Goal: Communication & Community: Share content

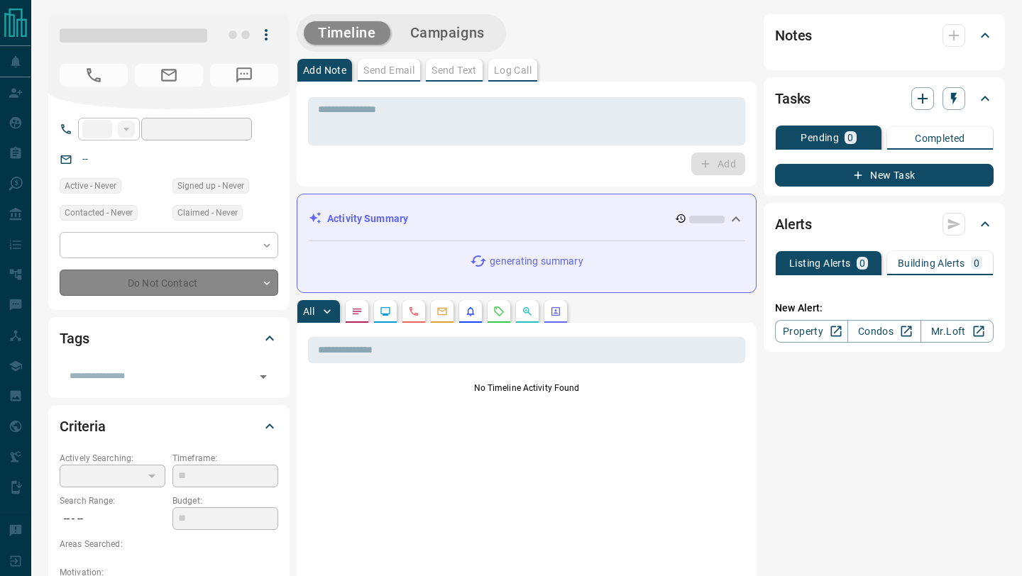
type input "**"
type input "**********"
type input "*"
type input "*******"
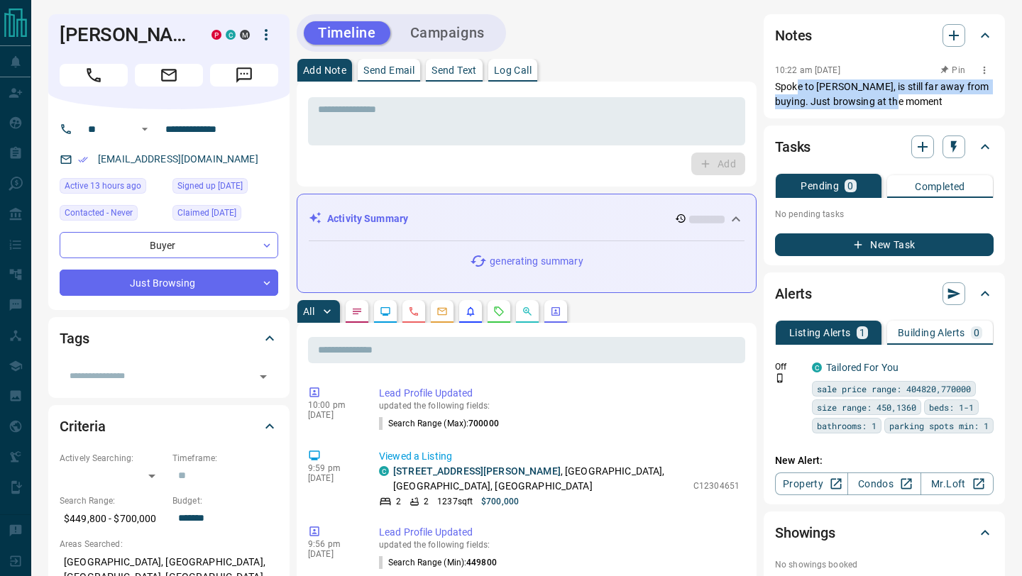
drag, startPoint x: 799, startPoint y: 83, endPoint x: 899, endPoint y: 97, distance: 101.1
click at [899, 97] on p "Spoke to [PERSON_NAME], is still far away from buying. Just browsing at the mom…" at bounding box center [884, 94] width 219 height 30
drag, startPoint x: 859, startPoint y: 91, endPoint x: 893, endPoint y: 92, distance: 34.1
click at [893, 92] on p "Spoke to [PERSON_NAME], is still far away from buying. Just browsing at the mom…" at bounding box center [884, 94] width 219 height 30
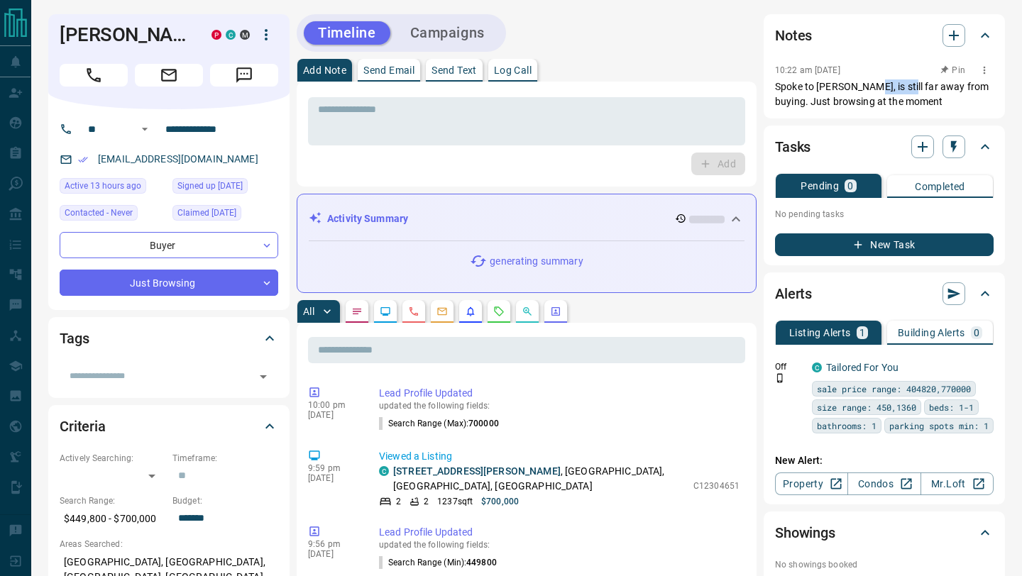
click at [893, 92] on p "Spoke to [PERSON_NAME], is still far away from buying. Just browsing at the mom…" at bounding box center [884, 94] width 219 height 30
drag, startPoint x: 814, startPoint y: 92, endPoint x: 868, endPoint y: 99, distance: 54.4
click at [868, 99] on p "Spoke to [PERSON_NAME], is still far away from buying. Just browsing at the mom…" at bounding box center [884, 94] width 219 height 30
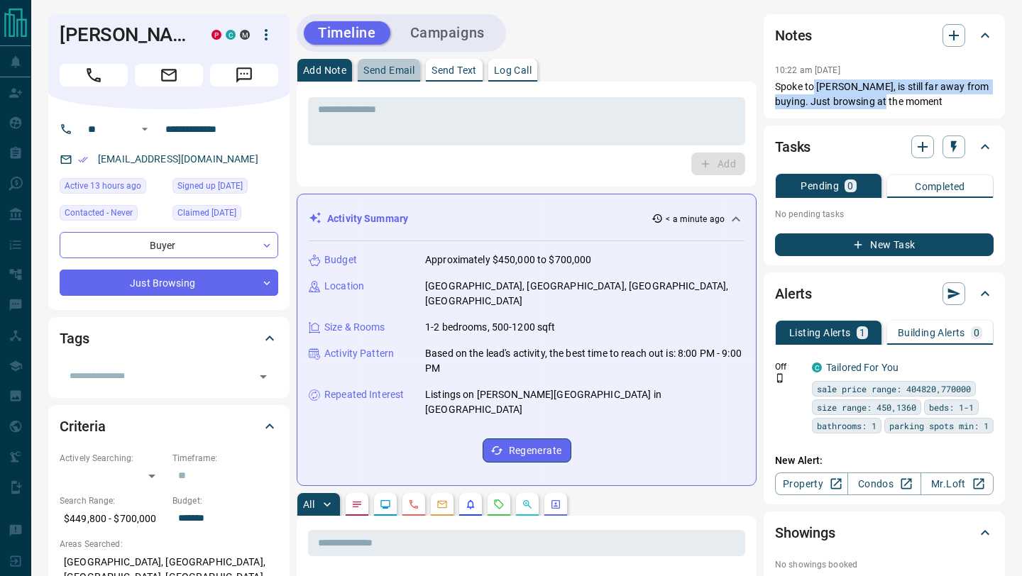
click at [404, 69] on p "Send Email" at bounding box center [388, 70] width 51 height 10
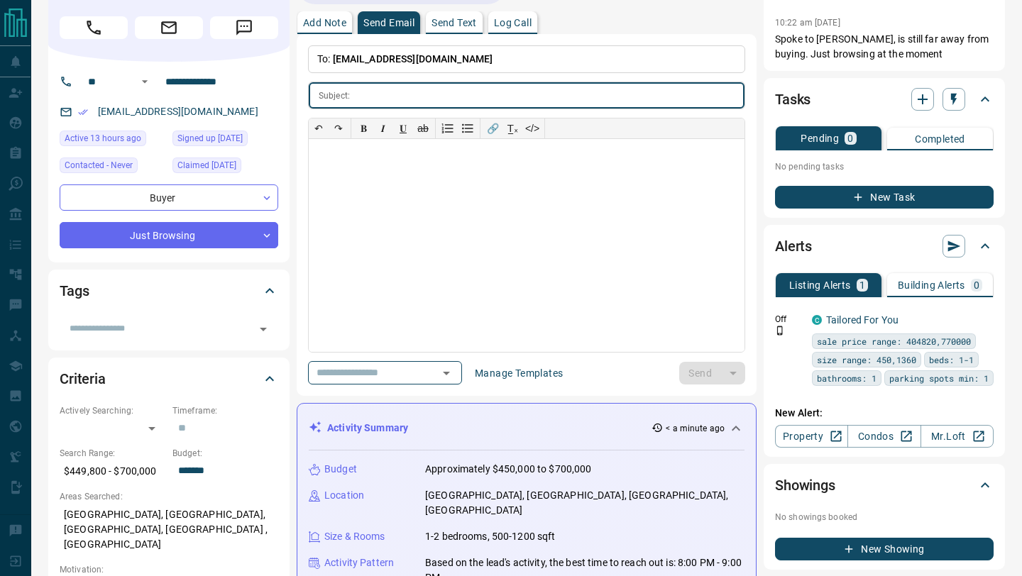
scroll to position [55, 0]
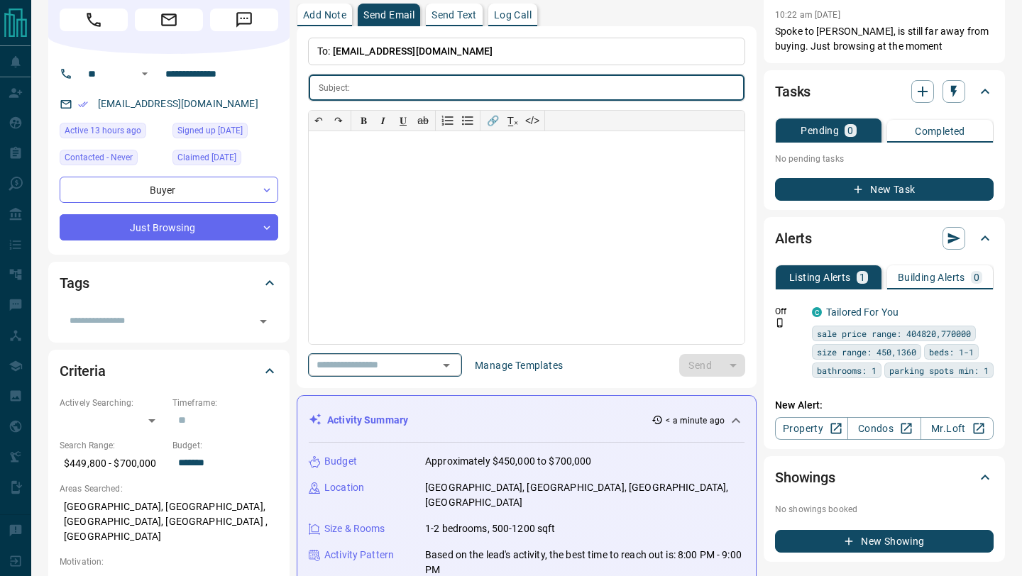
click at [425, 359] on div "​" at bounding box center [385, 364] width 154 height 23
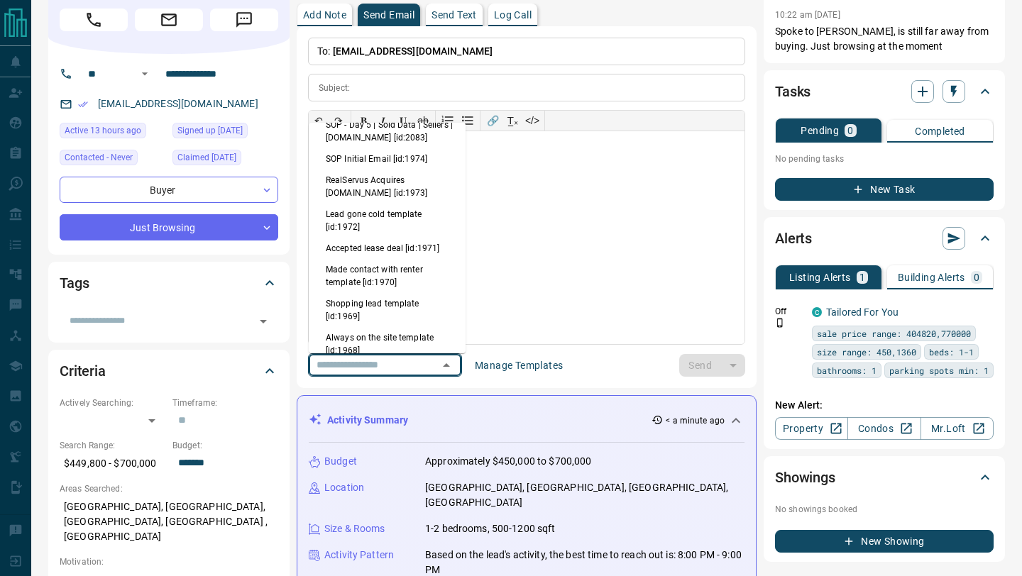
scroll to position [357, 0]
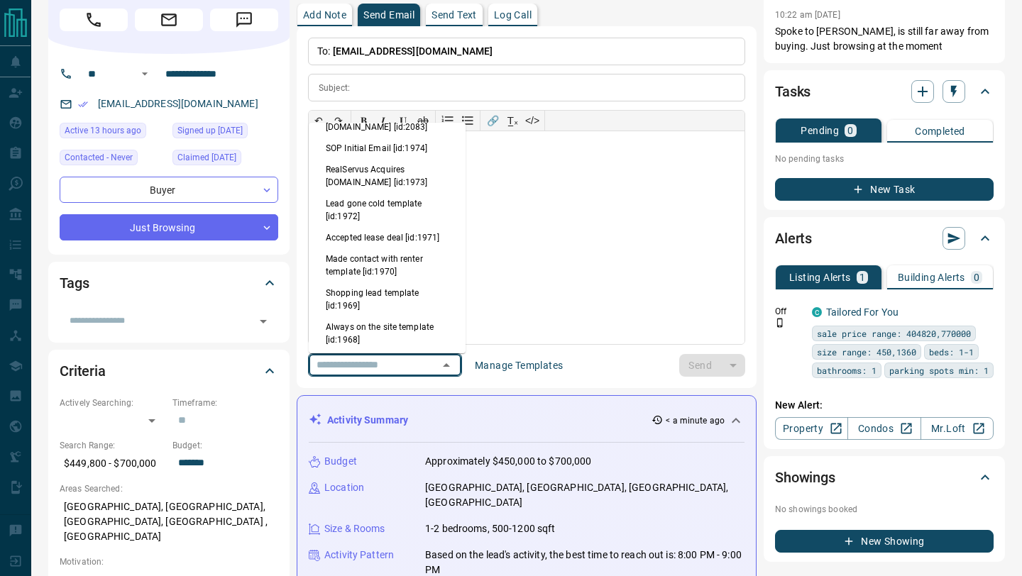
click at [390, 319] on li "Always on the site template [id:1968]" at bounding box center [387, 334] width 157 height 34
type input "**********"
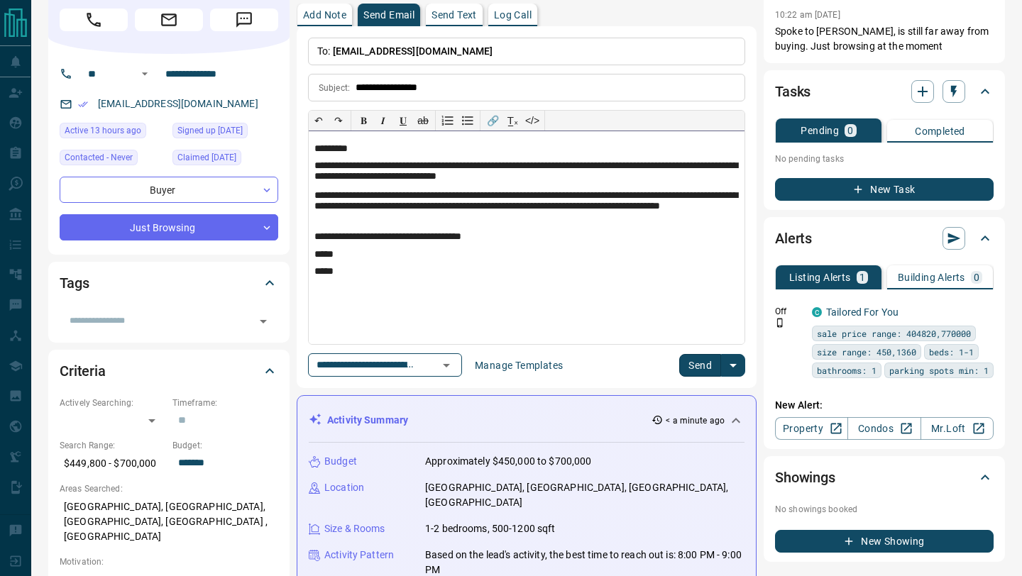
click at [695, 197] on p "**********" at bounding box center [526, 207] width 424 height 35
click at [326, 208] on p "**********" at bounding box center [526, 207] width 424 height 35
click at [695, 367] on button "Send" at bounding box center [700, 365] width 42 height 23
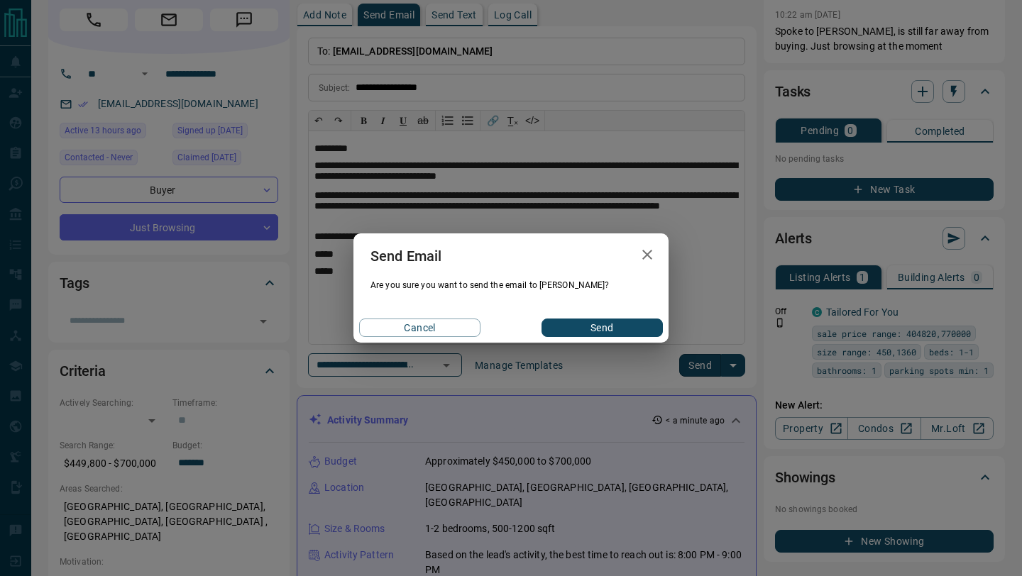
click at [594, 326] on button "Send" at bounding box center [601, 328] width 121 height 18
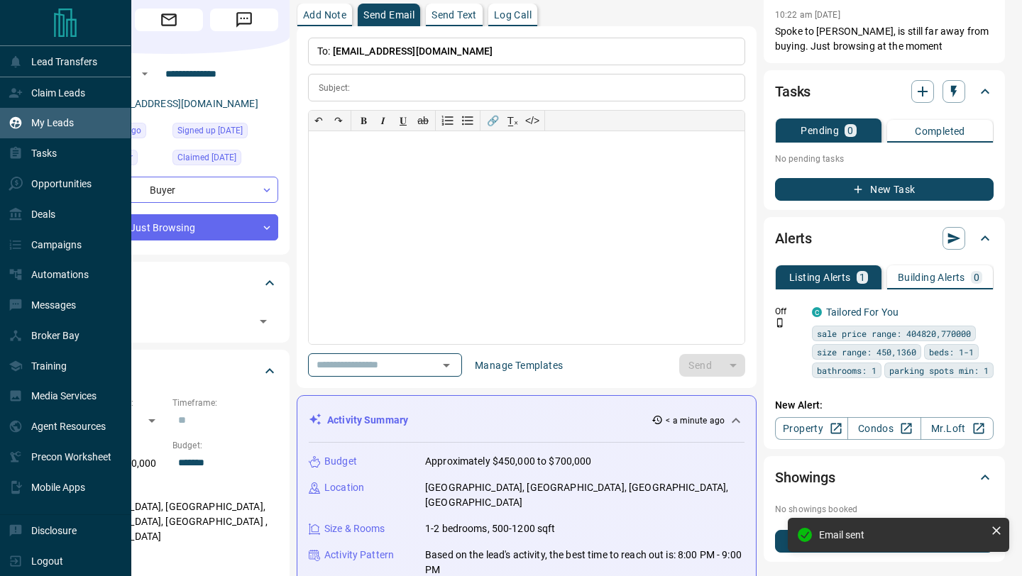
click at [6, 122] on div "My Leads" at bounding box center [65, 123] width 131 height 31
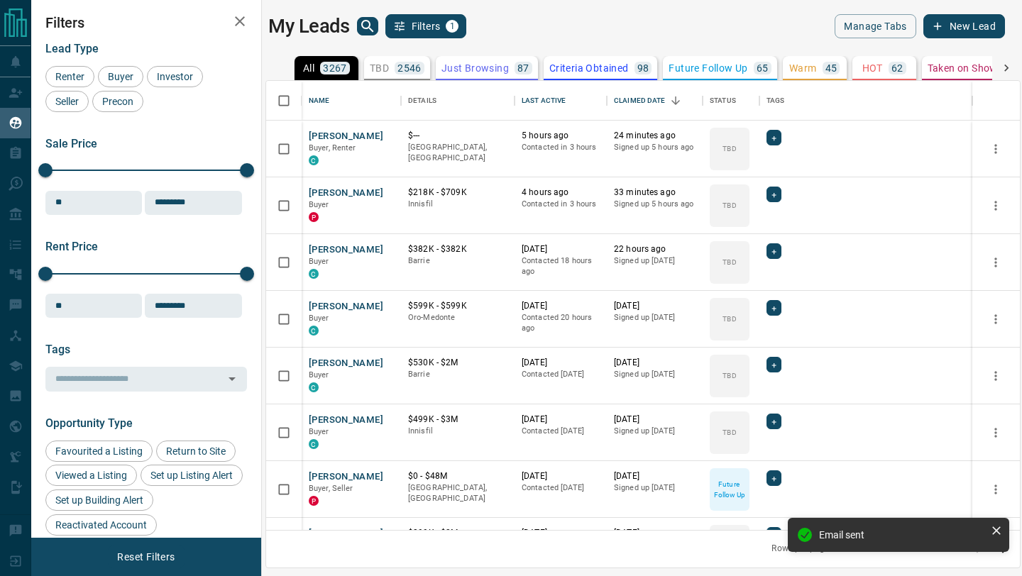
scroll to position [449, 754]
click at [550, 97] on div "Last Active" at bounding box center [544, 101] width 44 height 40
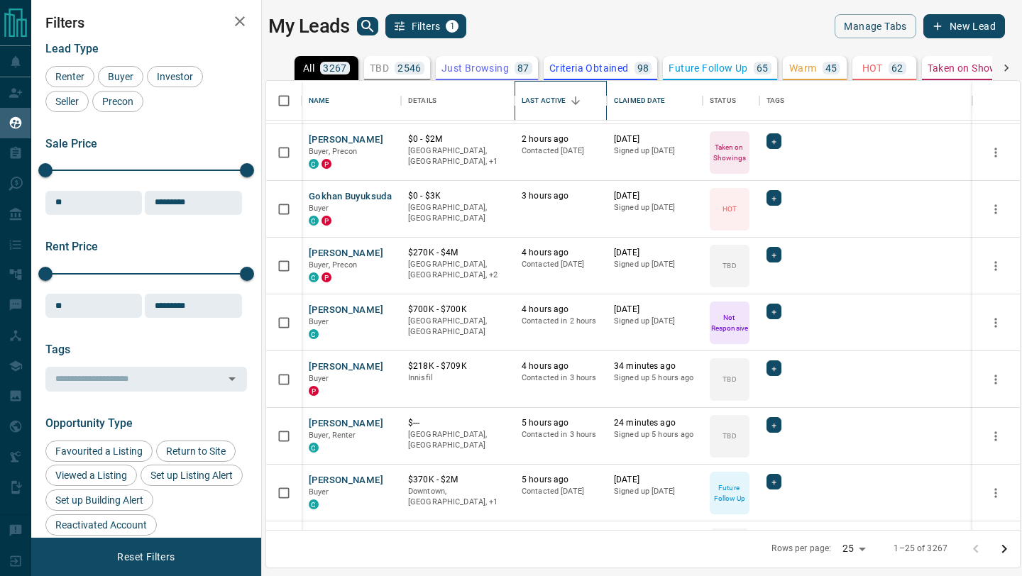
scroll to position [1010, 0]
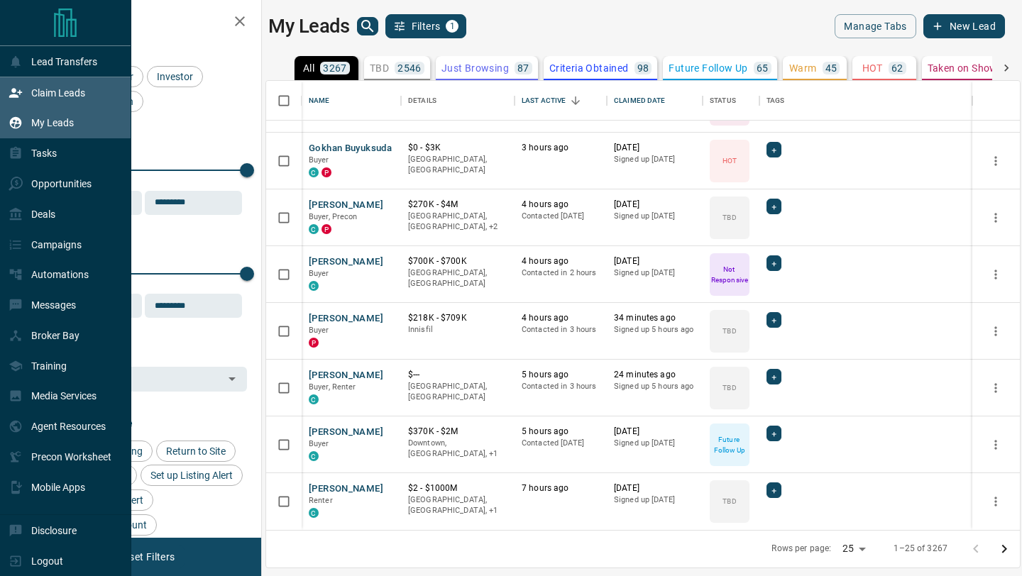
click at [26, 99] on div "Claim Leads" at bounding box center [47, 92] width 77 height 23
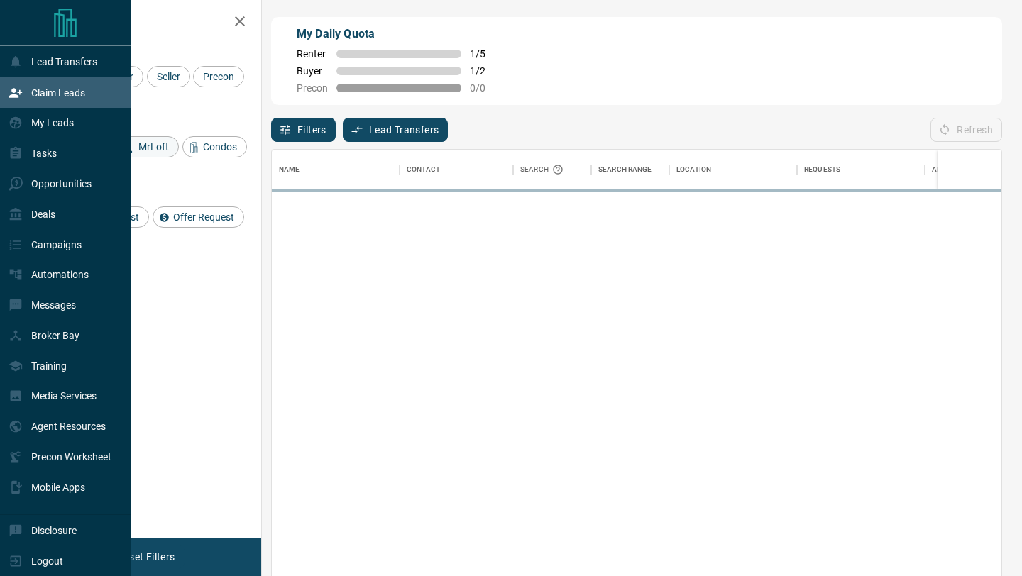
scroll to position [438, 730]
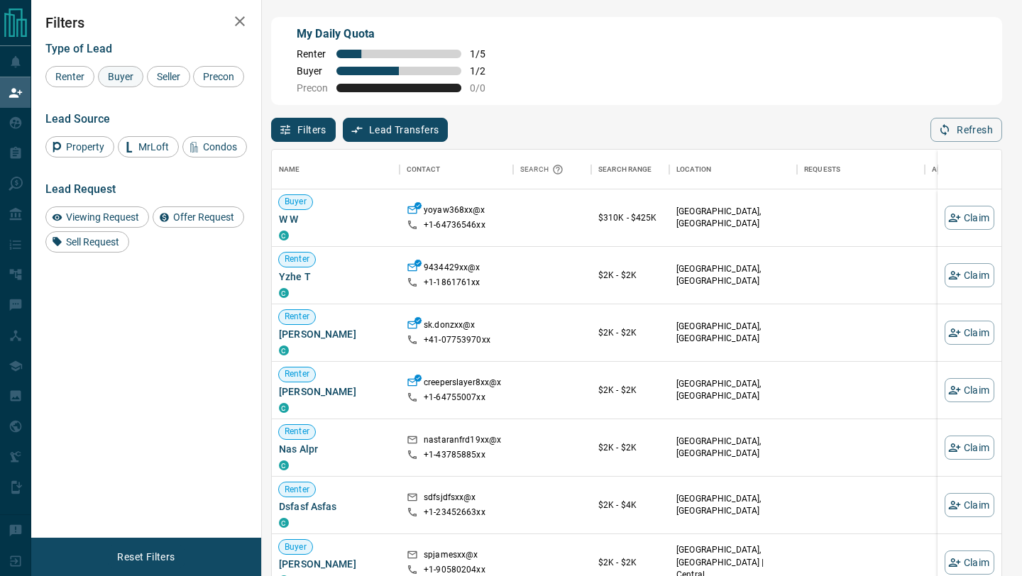
click at [114, 74] on span "Buyer" at bounding box center [120, 76] width 35 height 11
click at [173, 72] on span "Seller" at bounding box center [168, 76] width 33 height 11
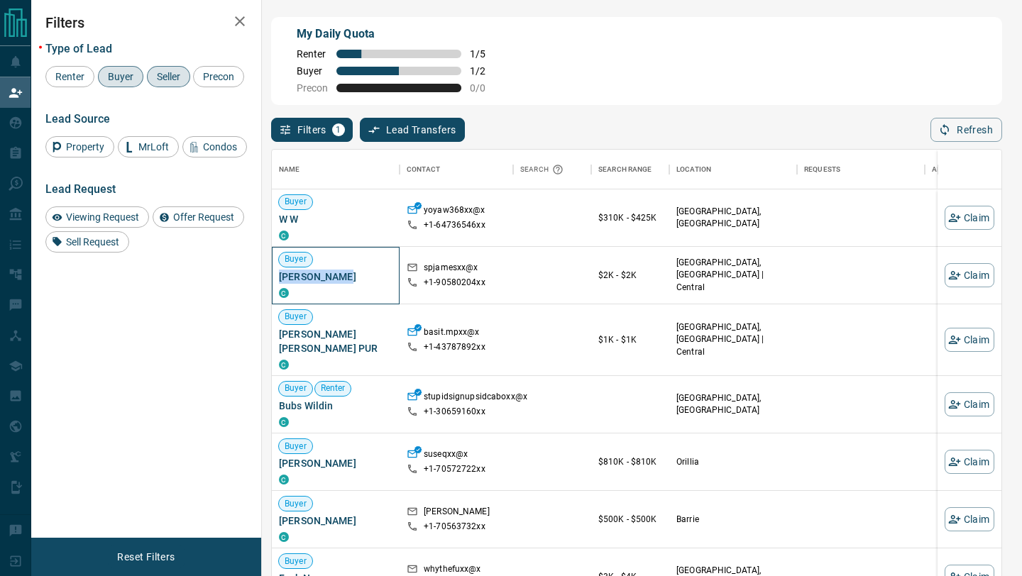
drag, startPoint x: 351, startPoint y: 281, endPoint x: 273, endPoint y: 278, distance: 78.1
click at [273, 278] on div "Buyer [PERSON_NAME] C" at bounding box center [336, 275] width 128 height 57
drag, startPoint x: 368, startPoint y: 464, endPoint x: 273, endPoint y: 464, distance: 95.1
click at [273, 464] on div "Buyer [PERSON_NAME] C" at bounding box center [336, 462] width 128 height 57
copy span "[PERSON_NAME]"
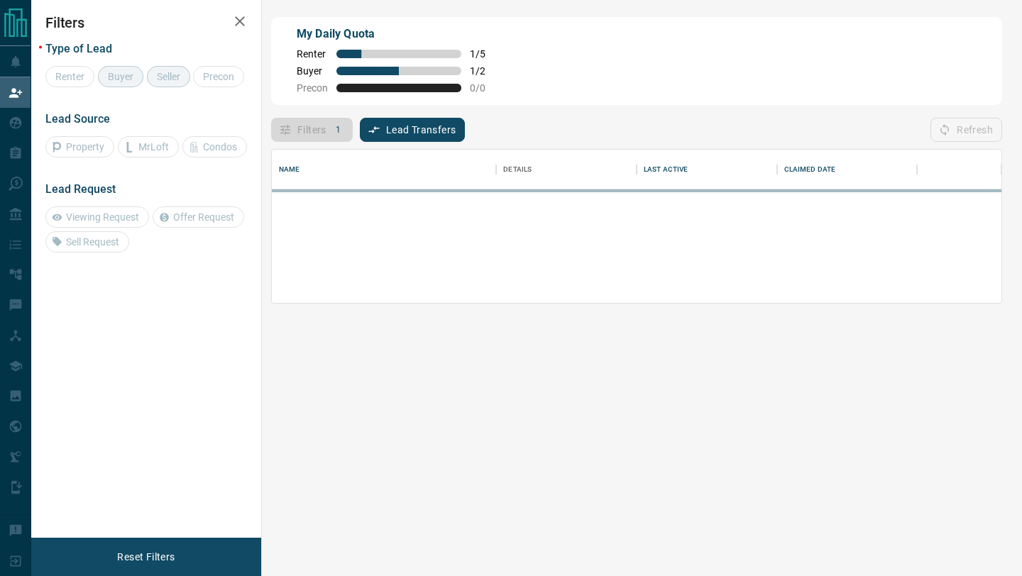
scroll to position [153, 730]
